Goal: Task Accomplishment & Management: Use online tool/utility

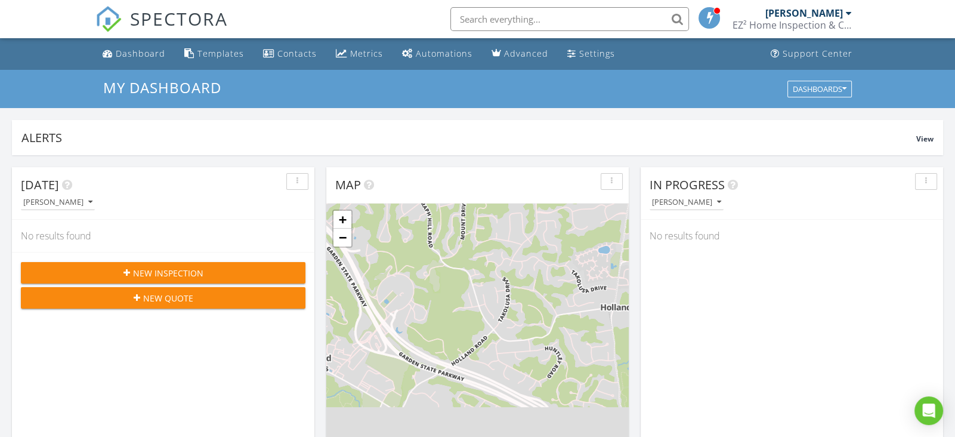
click at [196, 276] on span "New Inspection" at bounding box center [168, 273] width 70 height 13
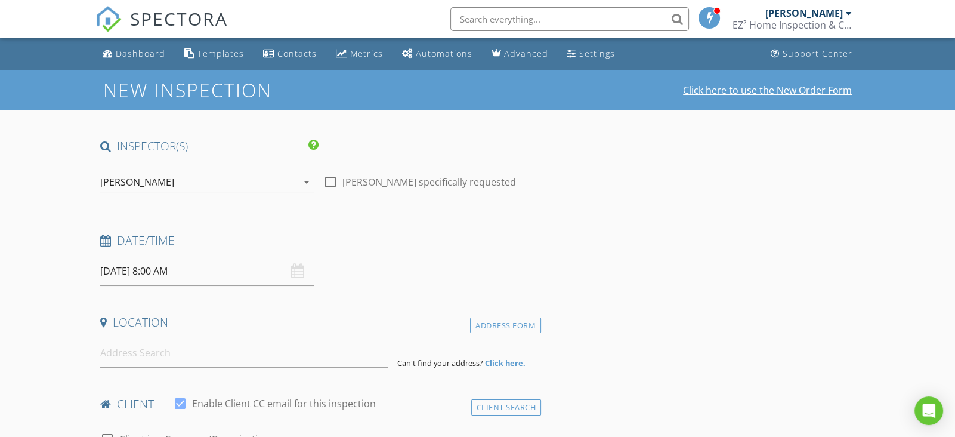
click at [802, 91] on link "Click here to use the New Order Form" at bounding box center [767, 90] width 169 height 10
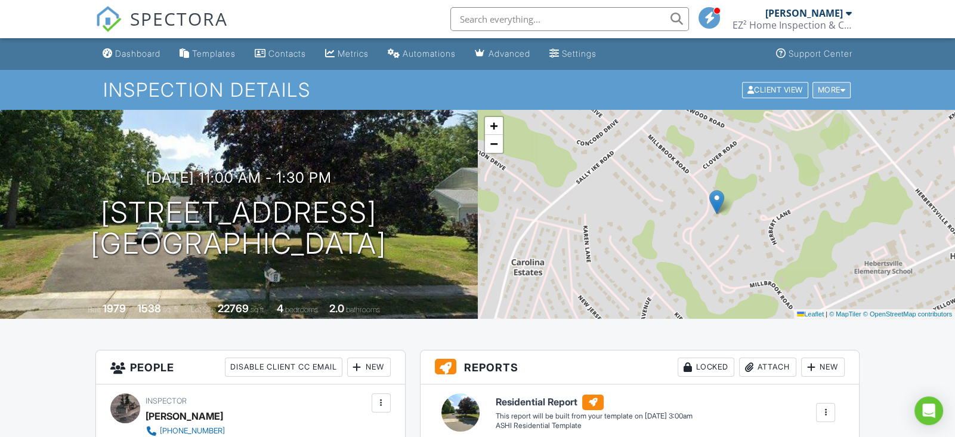
click at [835, 87] on div "More" at bounding box center [831, 90] width 39 height 16
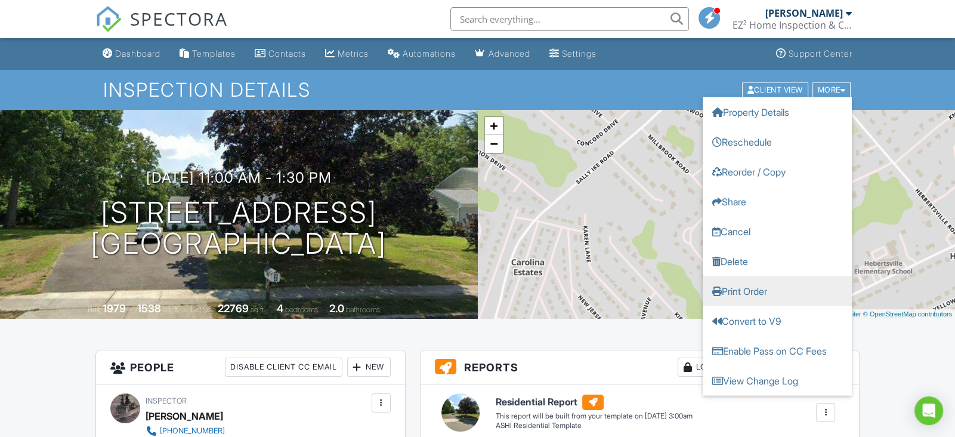
click at [755, 292] on link "Print Order" at bounding box center [777, 291] width 149 height 30
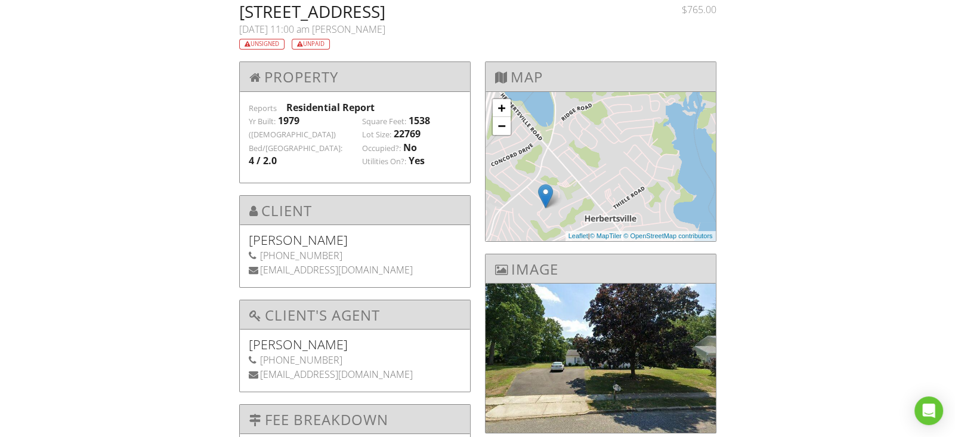
click at [813, 204] on div "[STREET_ADDRESS] [DATE] 11:00 am [PERSON_NAME] Unsigned Unpaid $765.00 Property…" at bounding box center [477, 305] width 955 height 604
